Goal: Task Accomplishment & Management: Manage account settings

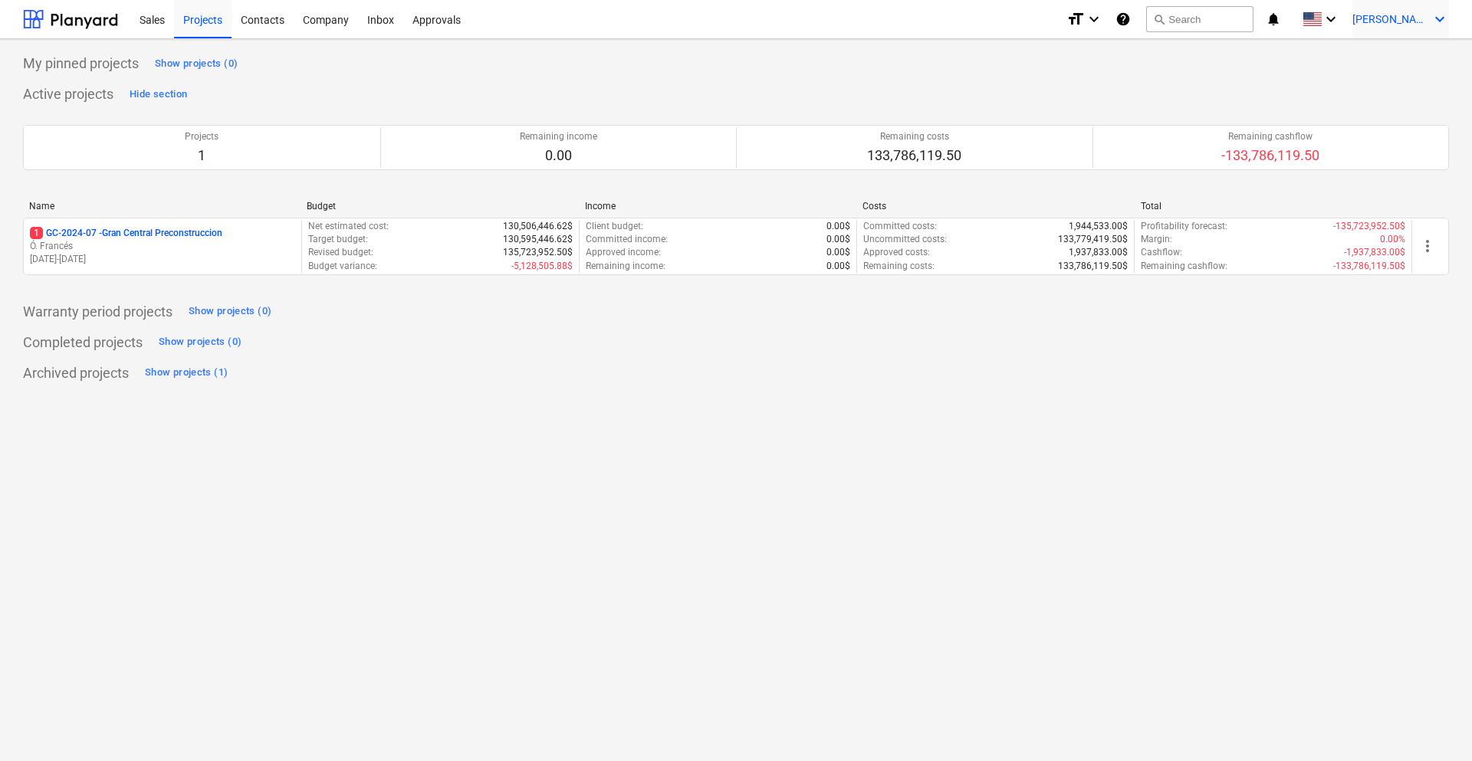
click at [1414, 19] on span "[PERSON_NAME]" at bounding box center [1390, 19] width 77 height 12
click at [1354, 128] on div "Settings" at bounding box center [1377, 127] width 143 height 25
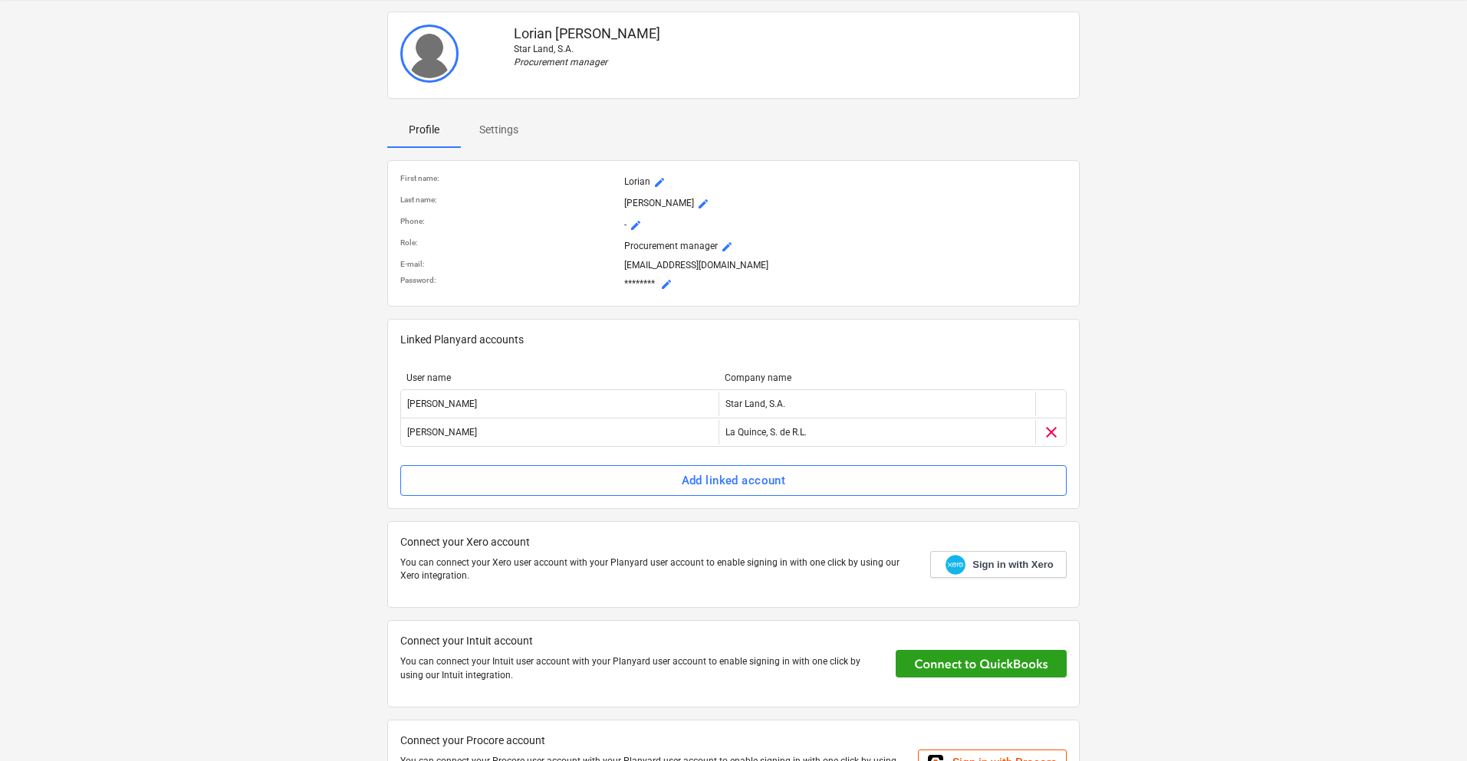
scroll to position [77, 0]
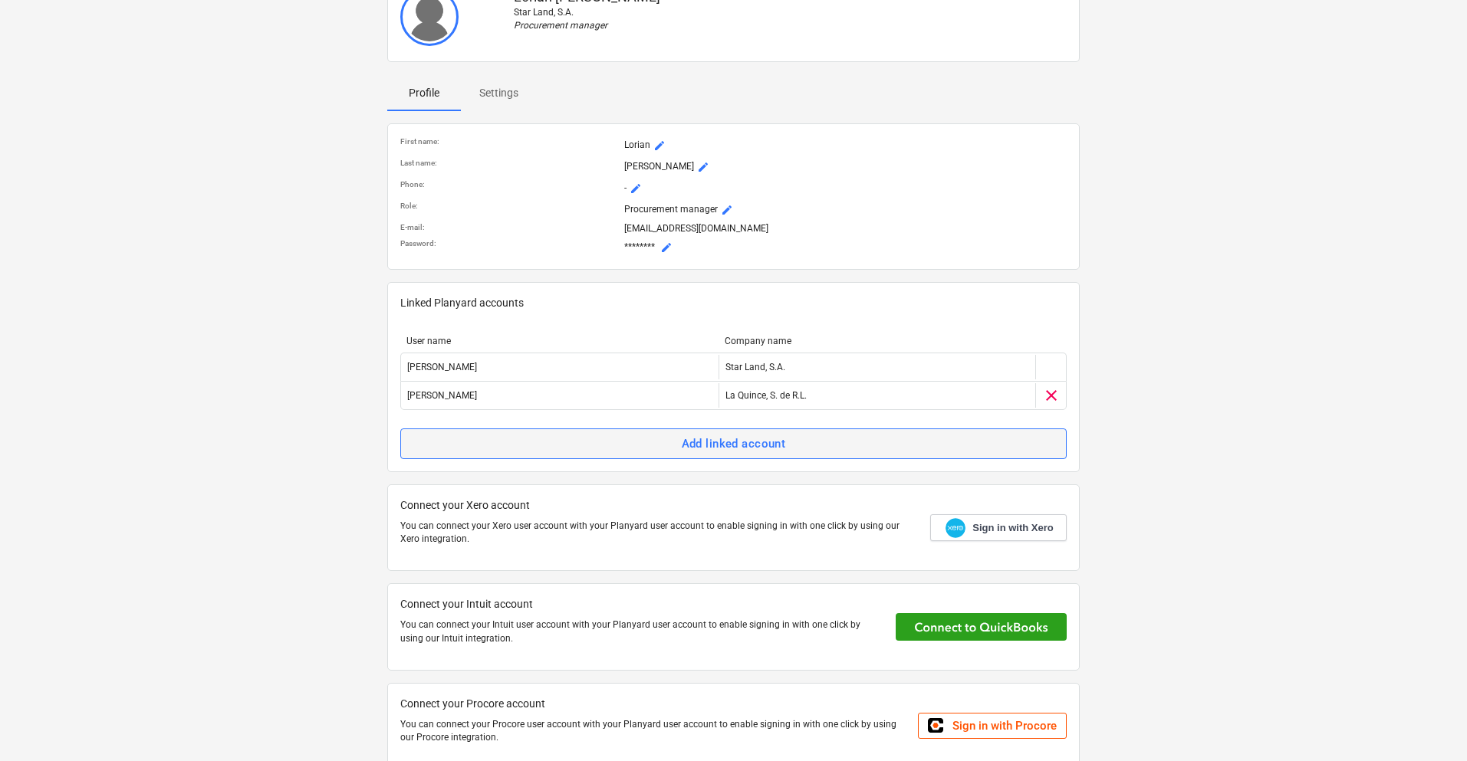
click at [711, 446] on div "Add linked account" at bounding box center [734, 444] width 104 height 20
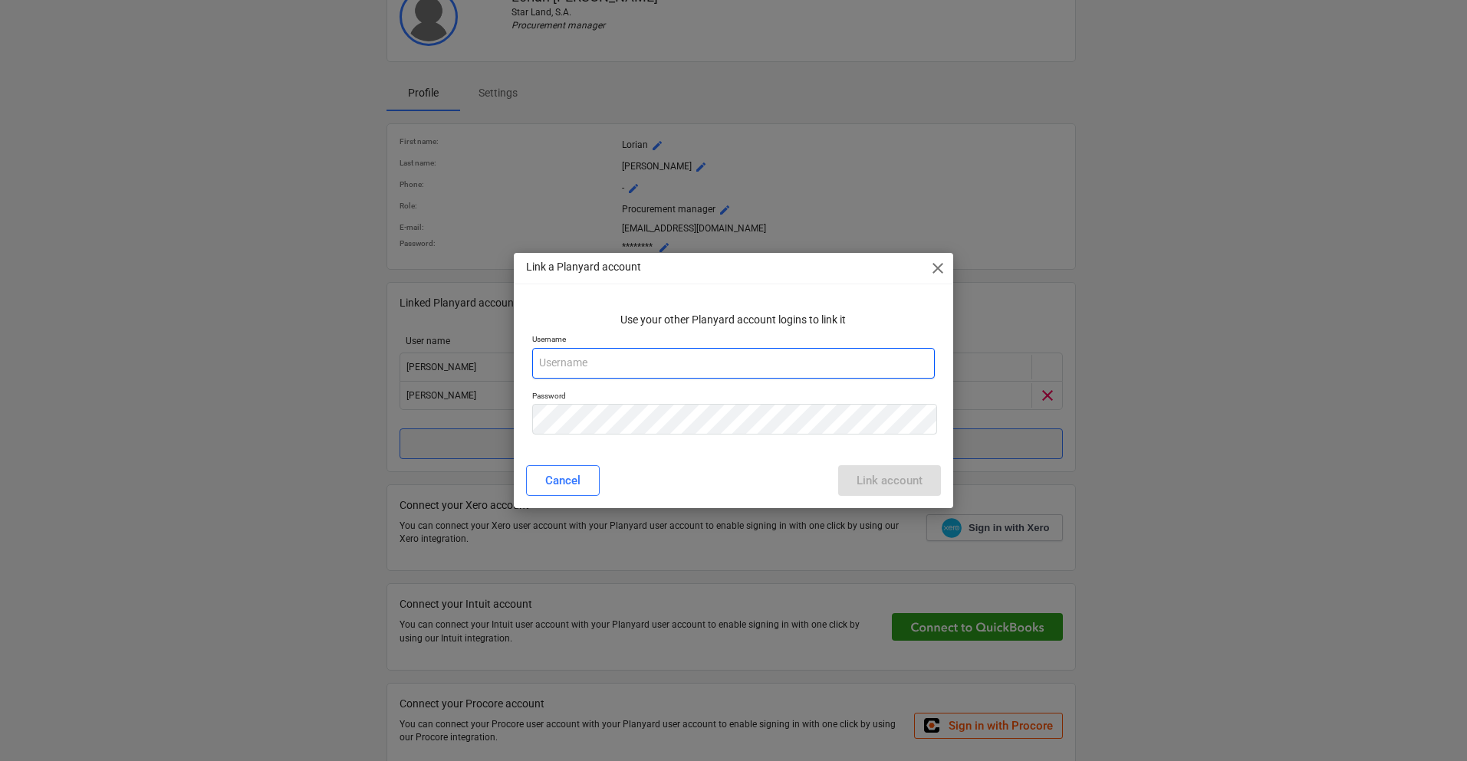
type input "[EMAIL_ADDRESS][DOMAIN_NAME]"
drag, startPoint x: 711, startPoint y: 362, endPoint x: 482, endPoint y: 359, distance: 229.3
click at [485, 361] on div "Link a Planyard account close Use your other Planyard account logins to link it…" at bounding box center [736, 380] width 1472 height 761
paste input "5j1o4ydt"
type input "5j1o4ydt"
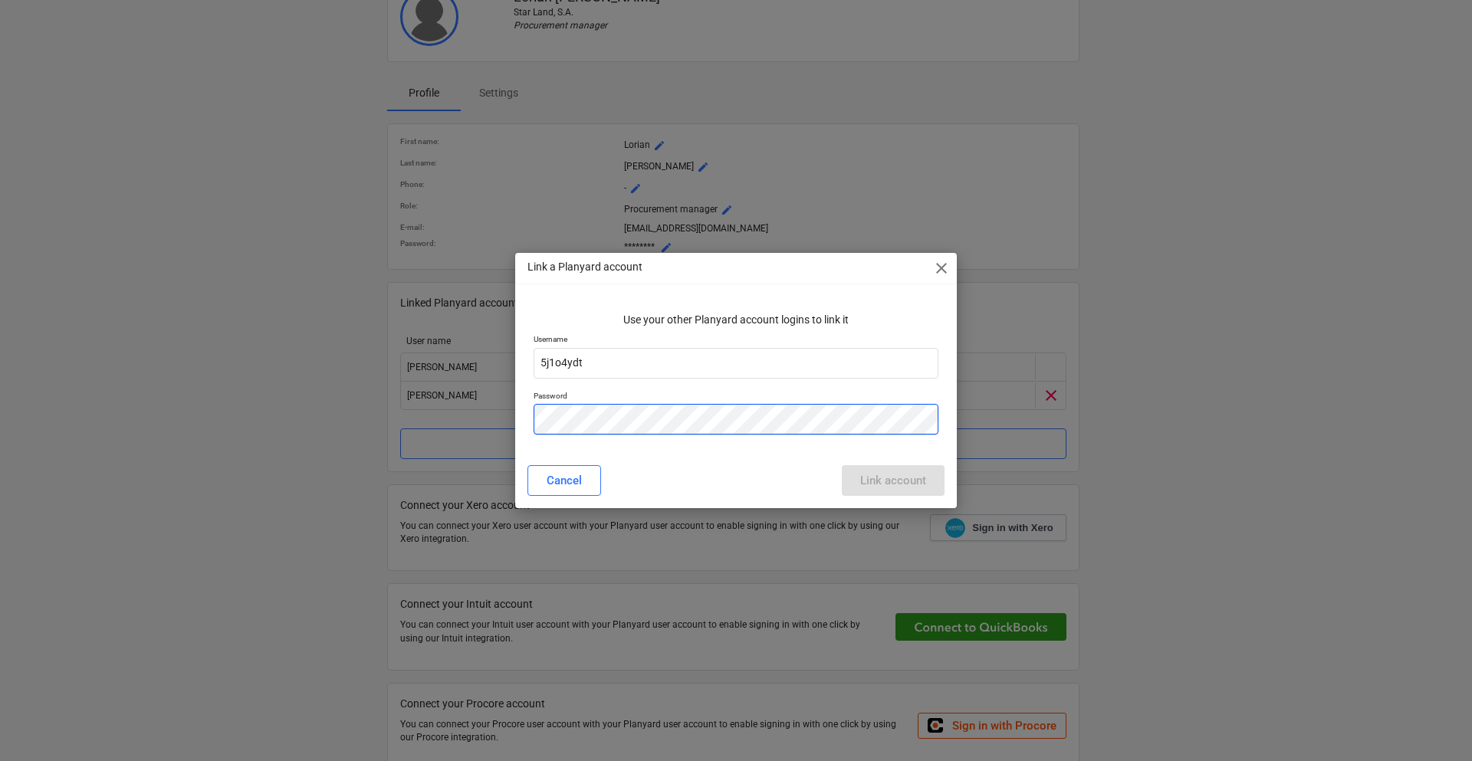
click at [478, 413] on div "Link a Planyard account close Use your other Planyard account logins to link it…" at bounding box center [736, 380] width 1472 height 761
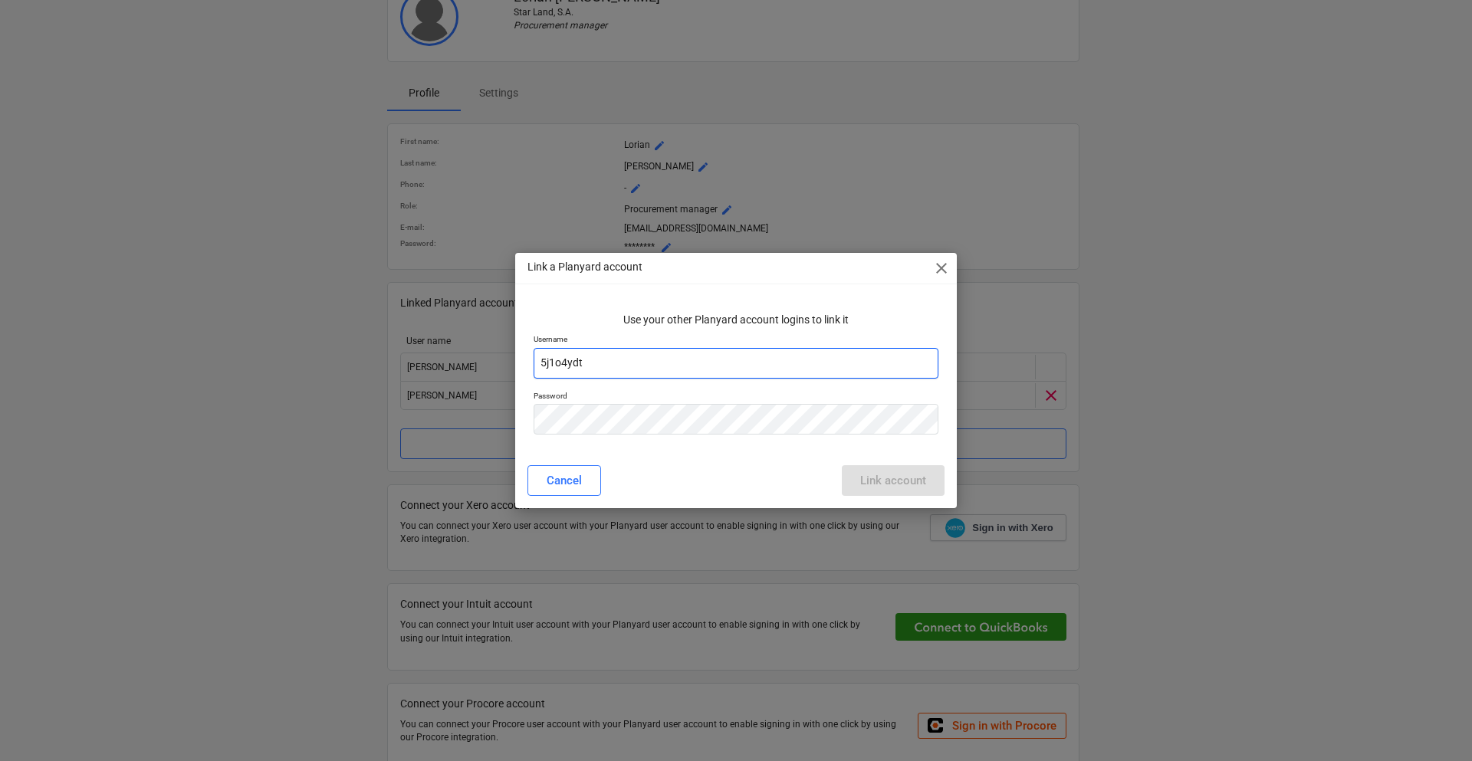
drag, startPoint x: 611, startPoint y: 363, endPoint x: 415, endPoint y: 353, distance: 196.6
click at [418, 353] on div "Link a Planyard account close Use your other Planyard account logins to link it…" at bounding box center [736, 380] width 1472 height 761
paste input "[EMAIL_ADDRESS][DOMAIN_NAME]"
type input "[EMAIL_ADDRESS][DOMAIN_NAME]"
click at [889, 471] on div "Link account" at bounding box center [893, 481] width 66 height 20
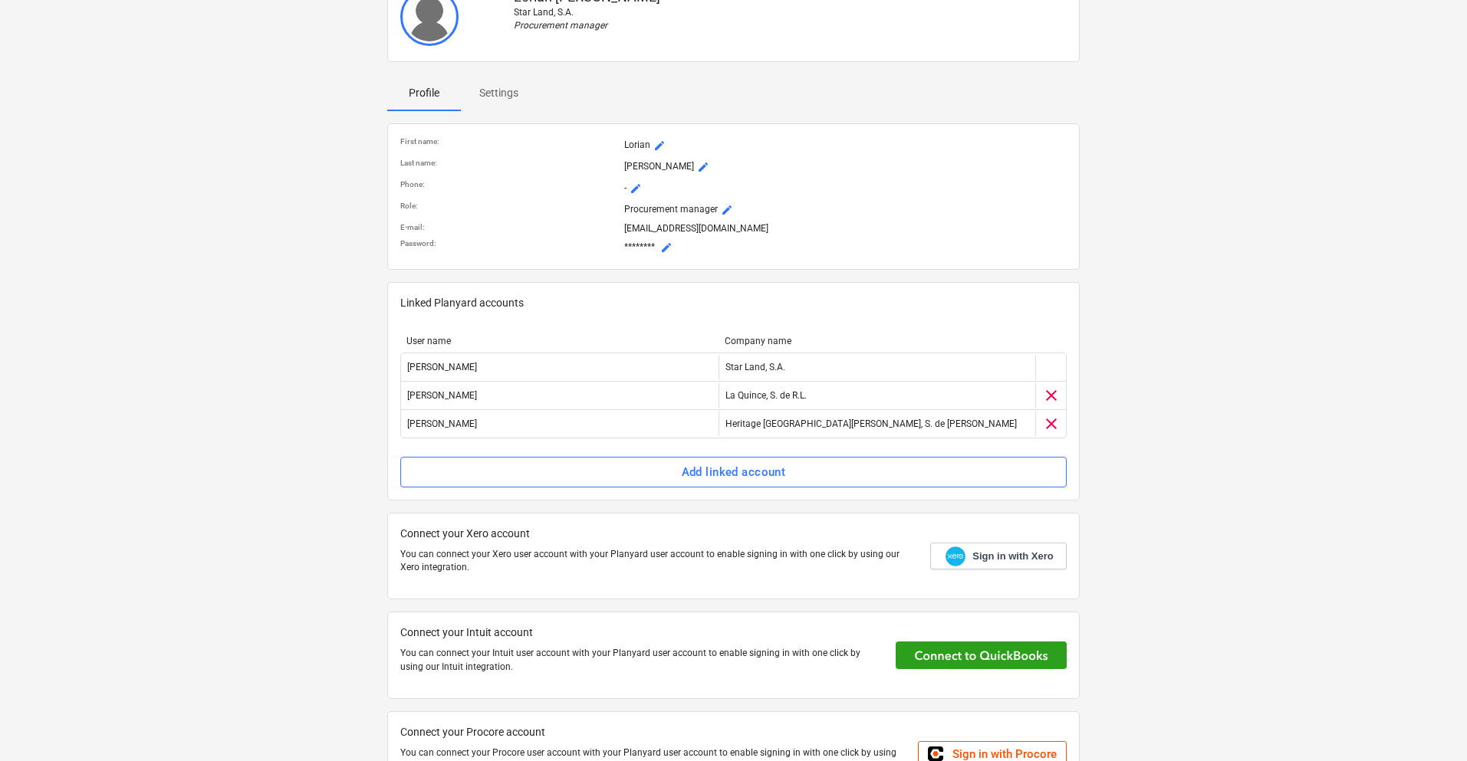
click at [1219, 427] on div "[PERSON_NAME] Star Land, S.A. Procurement manager Profile Settings First name :…" at bounding box center [733, 393] width 1433 height 848
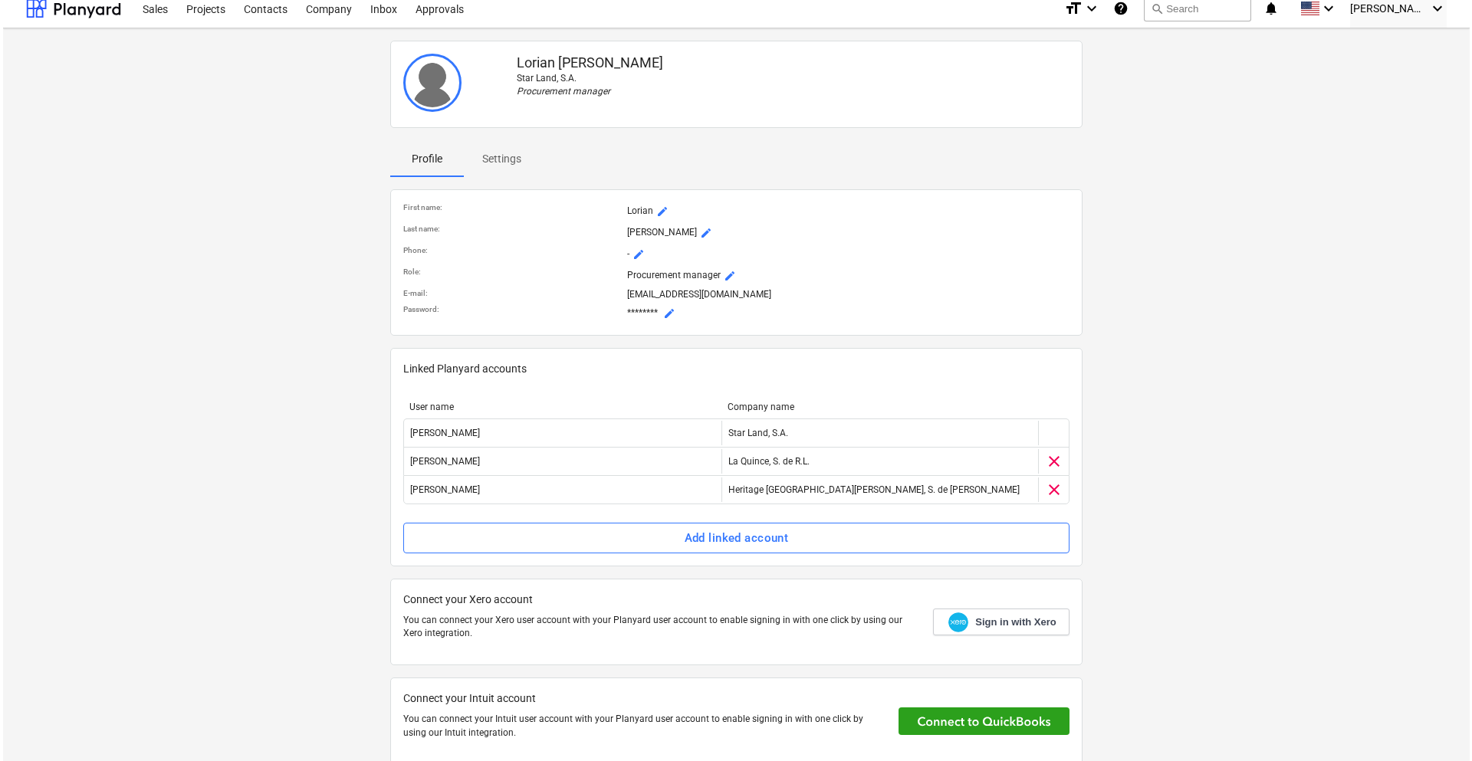
scroll to position [0, 0]
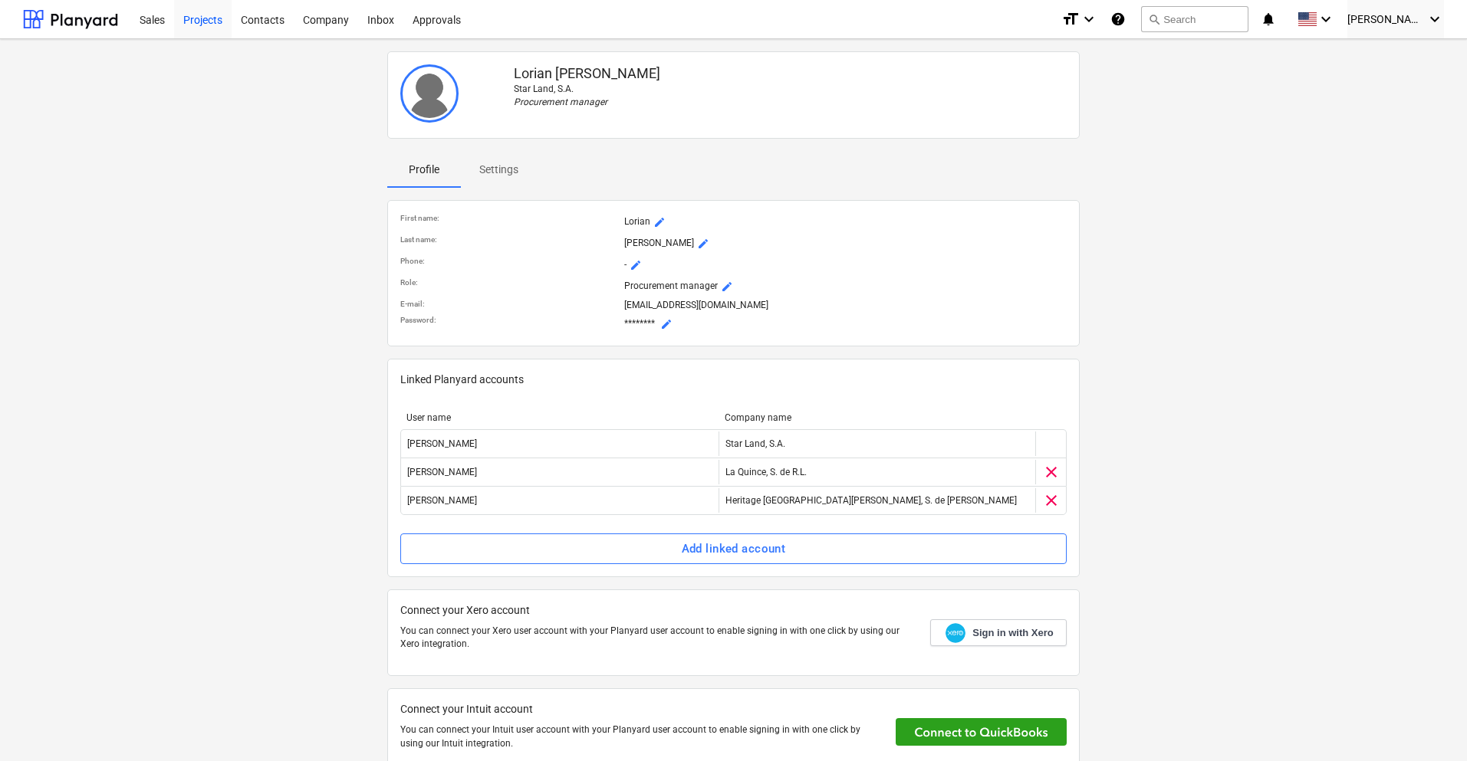
click at [196, 23] on div "Projects" at bounding box center [203, 18] width 58 height 39
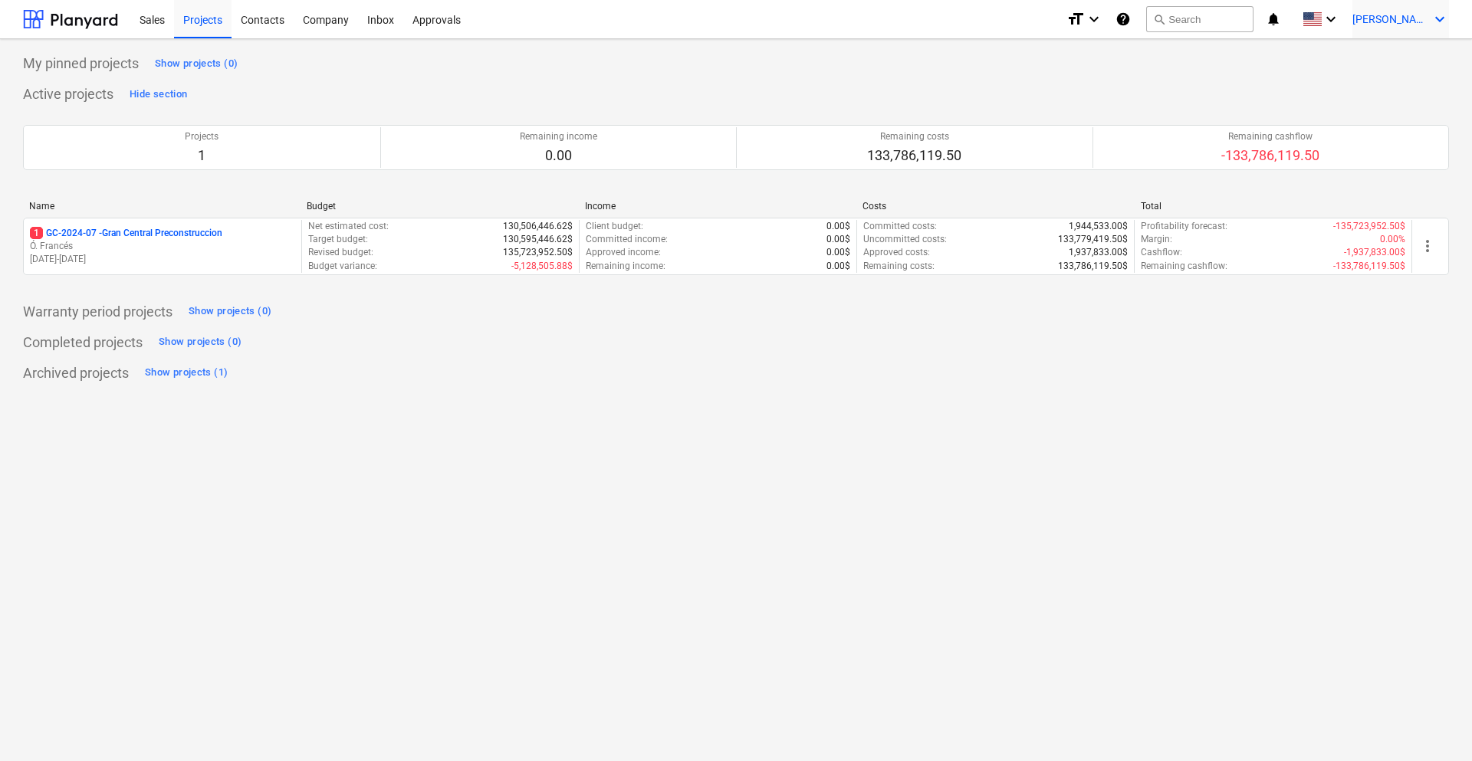
click at [1424, 17] on span "[PERSON_NAME]" at bounding box center [1390, 19] width 77 height 12
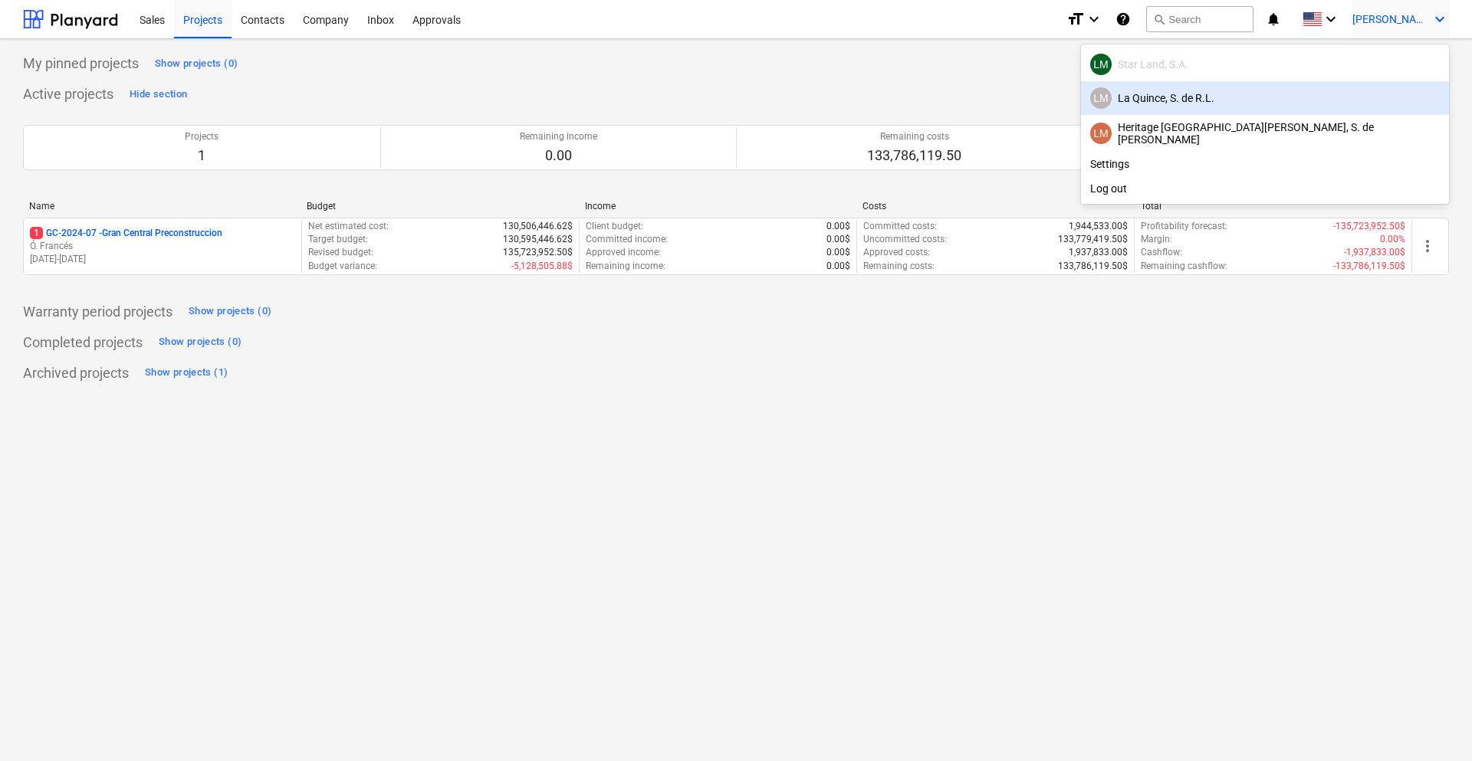
click at [1359, 98] on div "[PERSON_NAME], S. de [PERSON_NAME]" at bounding box center [1265, 97] width 350 height 21
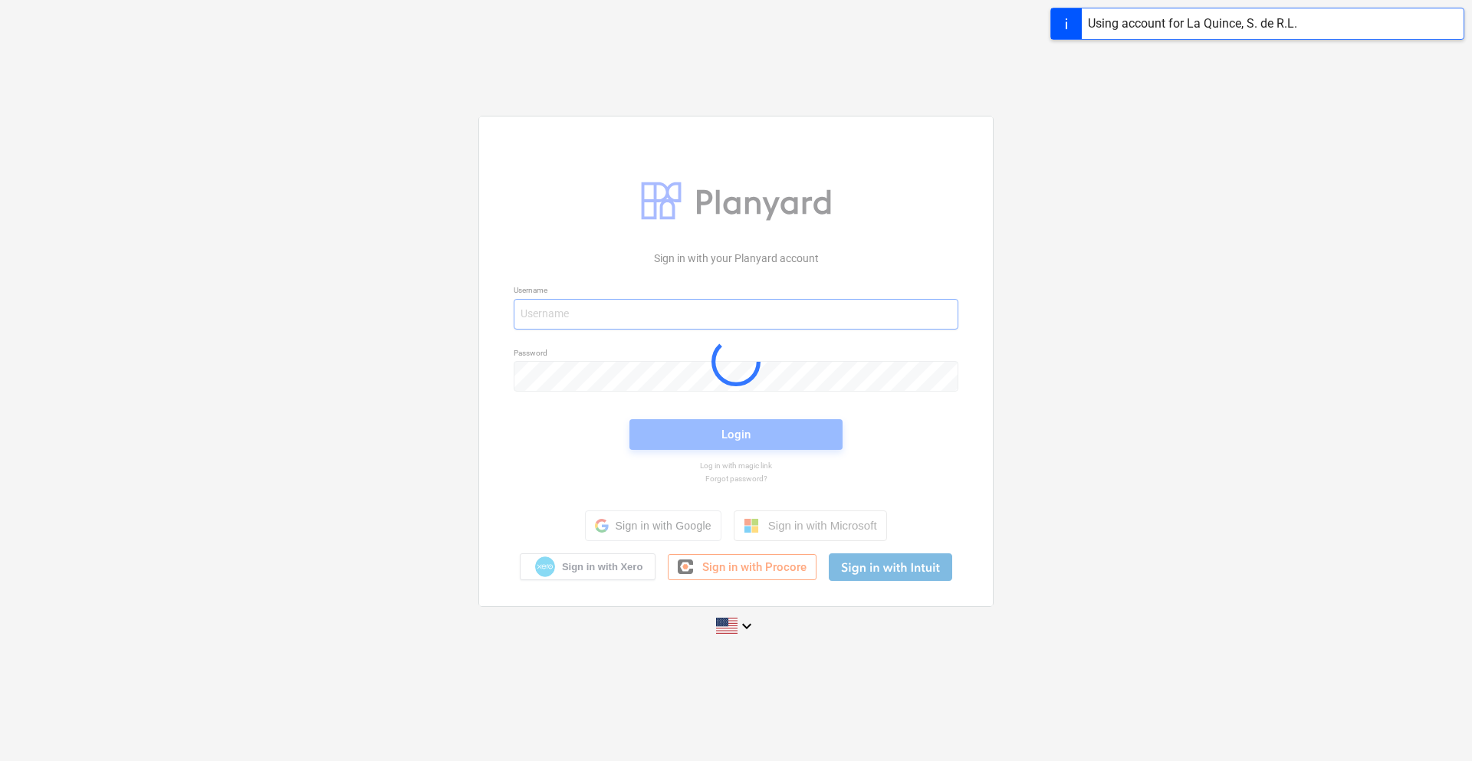
type input "[EMAIL_ADDRESS][DOMAIN_NAME]"
